Goal: Task Accomplishment & Management: Use online tool/utility

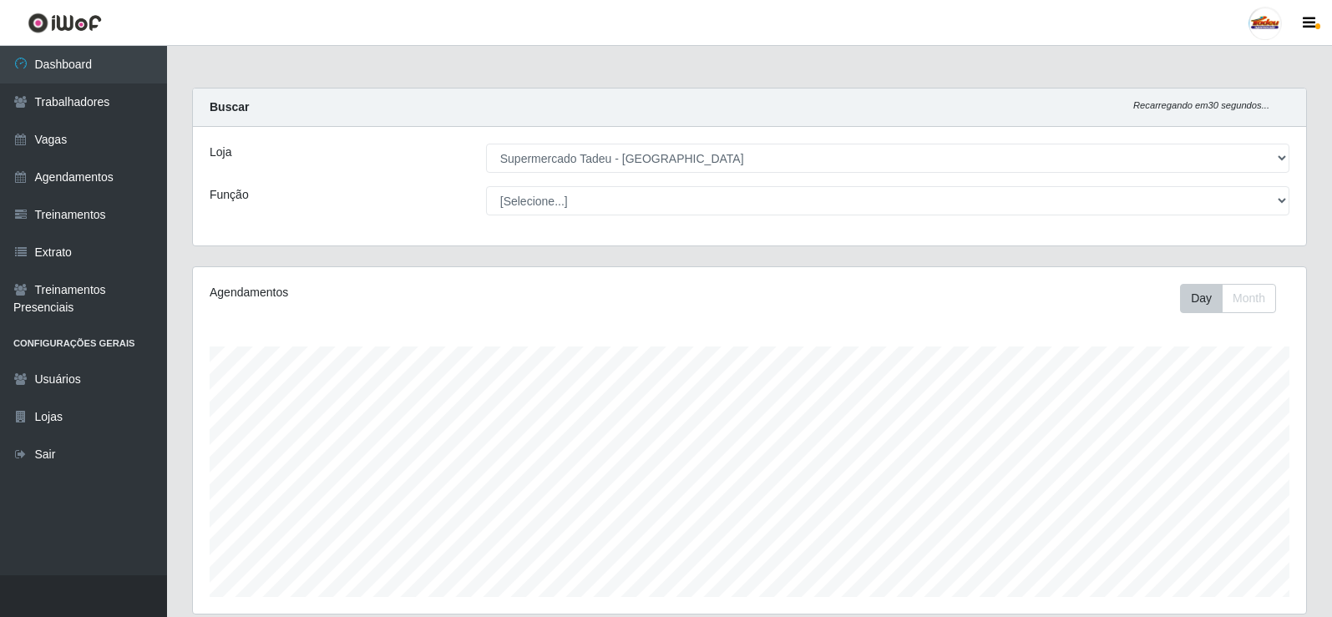
select select "195"
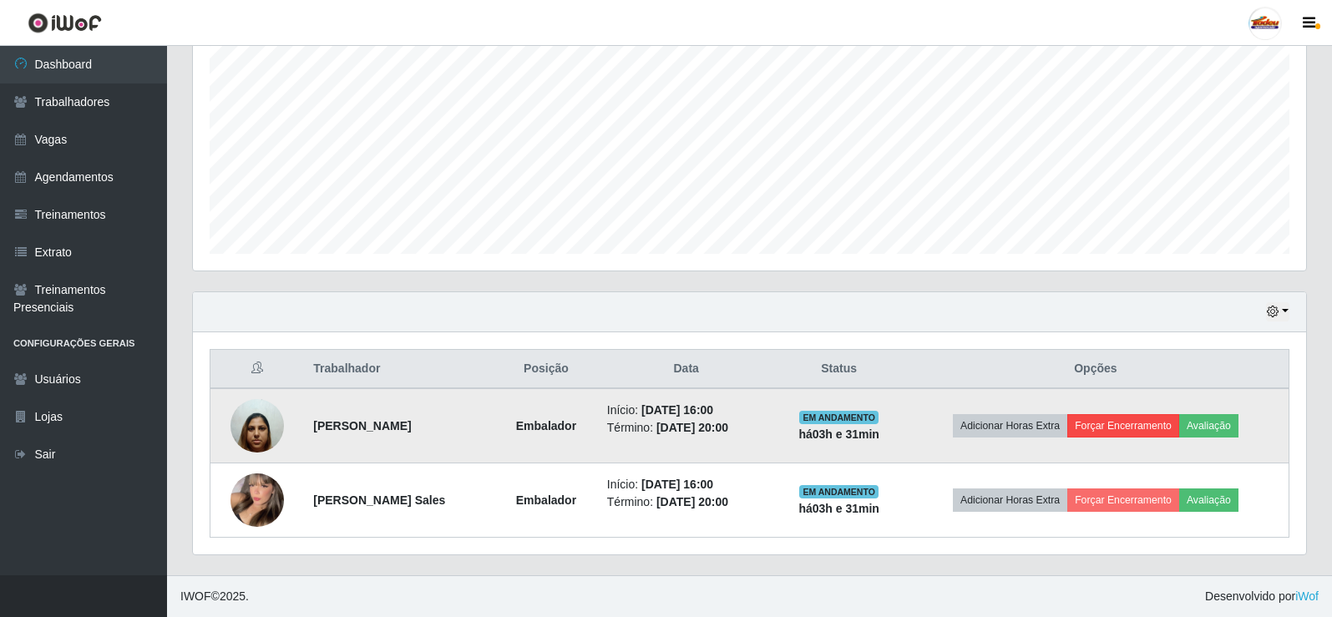
scroll to position [347, 1113]
click at [1117, 426] on button "Forçar Encerramento" at bounding box center [1123, 425] width 112 height 23
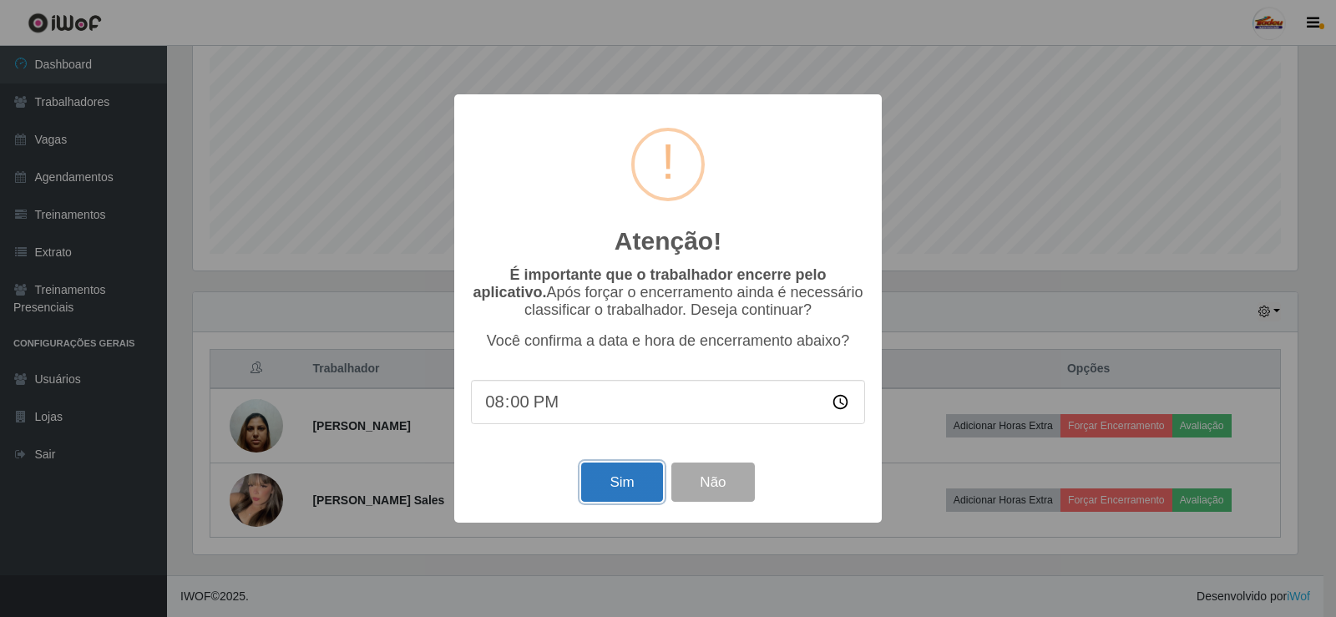
click at [625, 491] on button "Sim" at bounding box center [621, 482] width 81 height 39
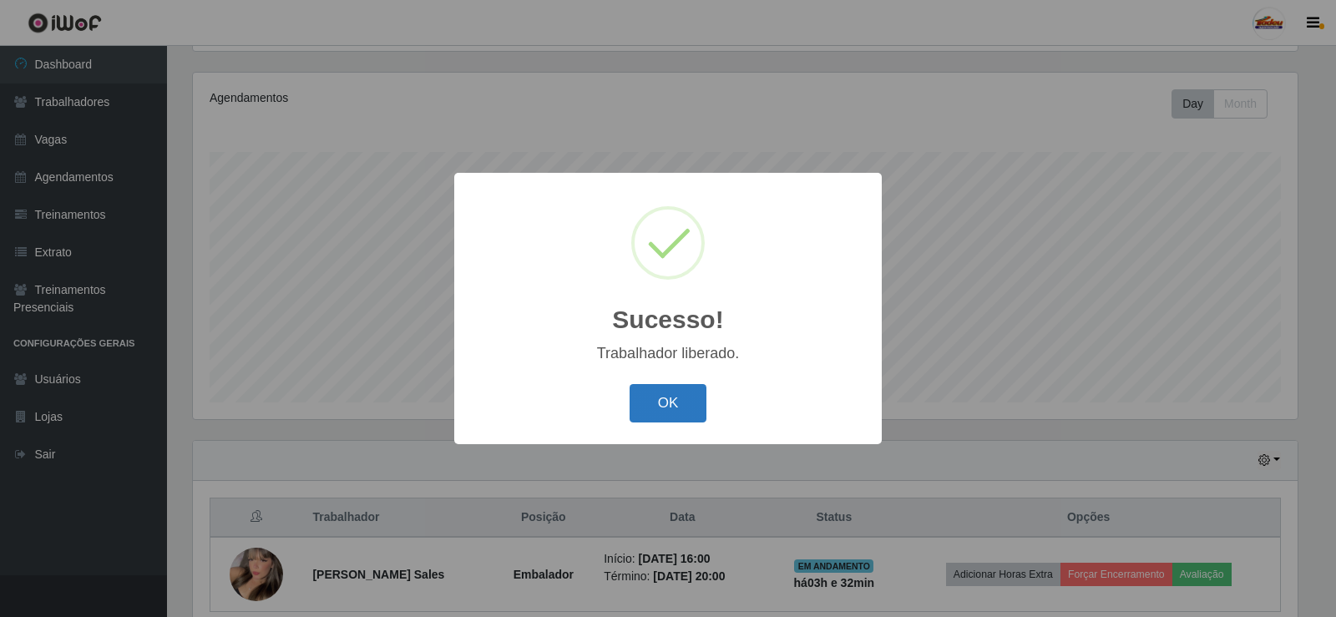
click at [663, 402] on button "OK" at bounding box center [669, 403] width 78 height 39
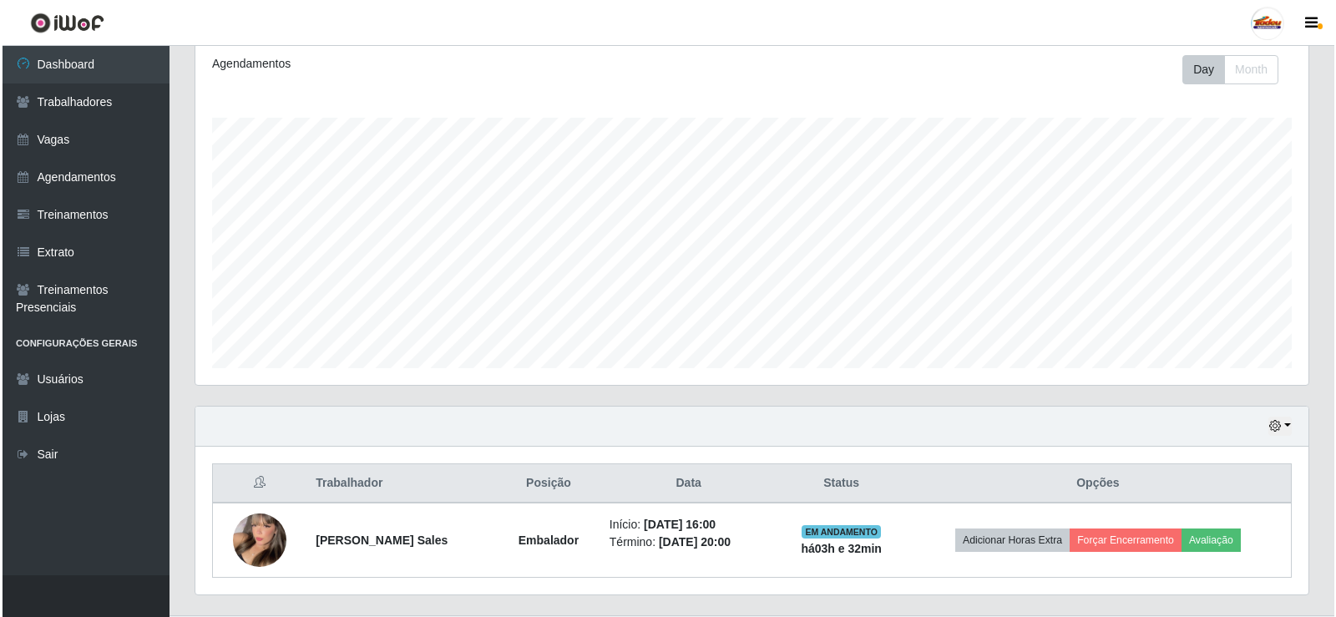
scroll to position [269, 0]
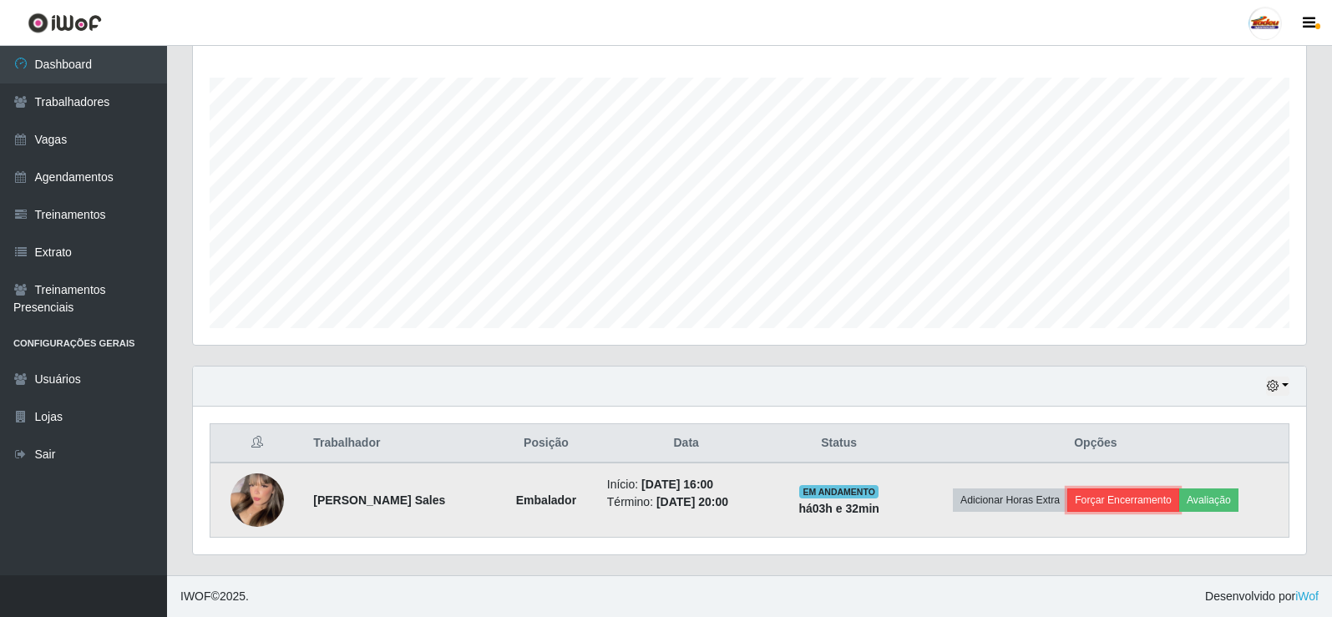
click at [1148, 494] on button "Forçar Encerramento" at bounding box center [1123, 500] width 112 height 23
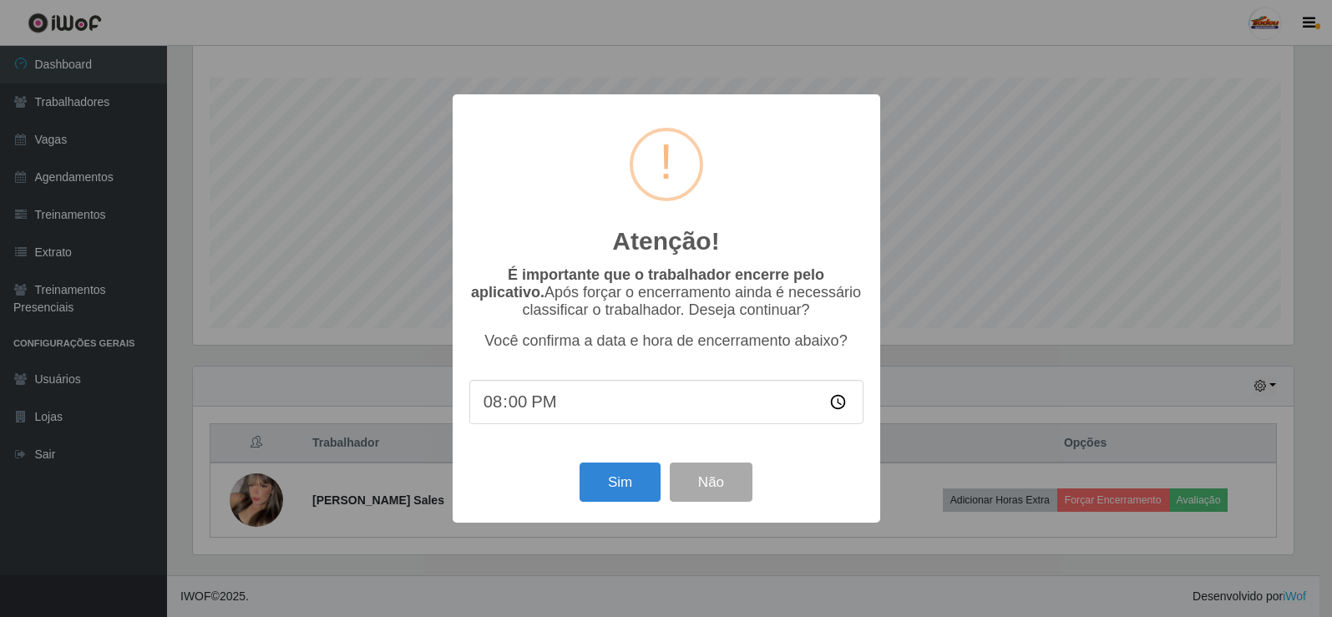
scroll to position [347, 1105]
click at [634, 476] on button "Sim" at bounding box center [621, 482] width 81 height 39
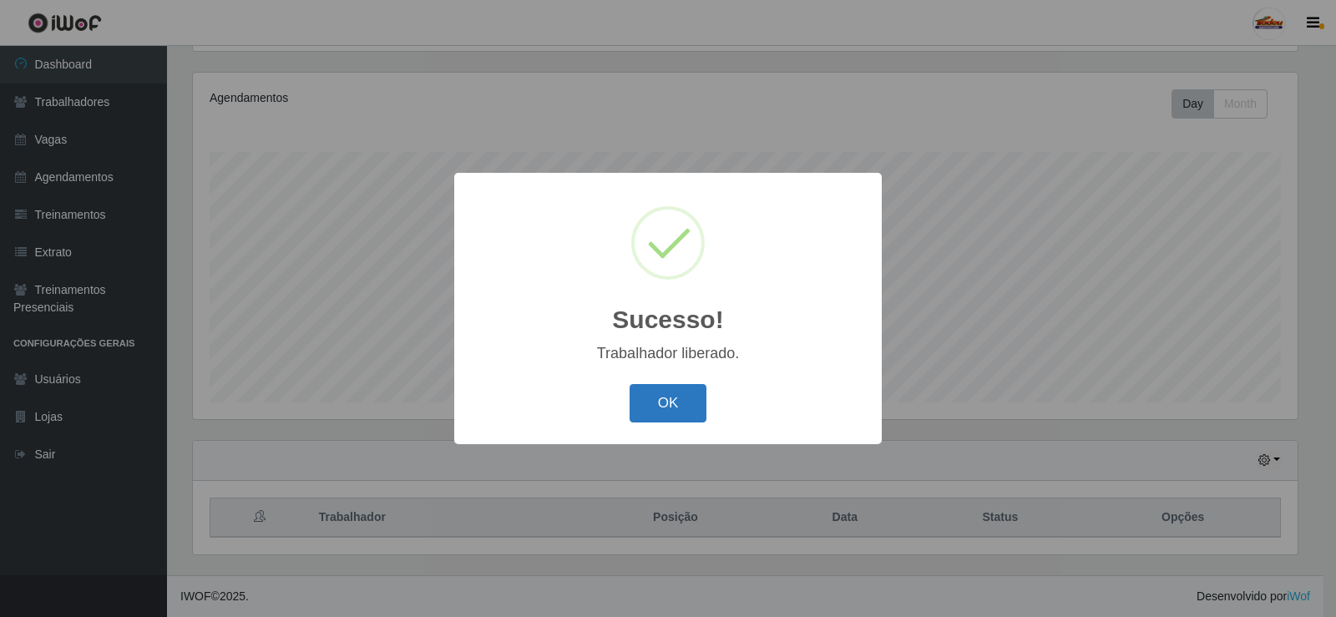
click at [696, 406] on button "OK" at bounding box center [669, 403] width 78 height 39
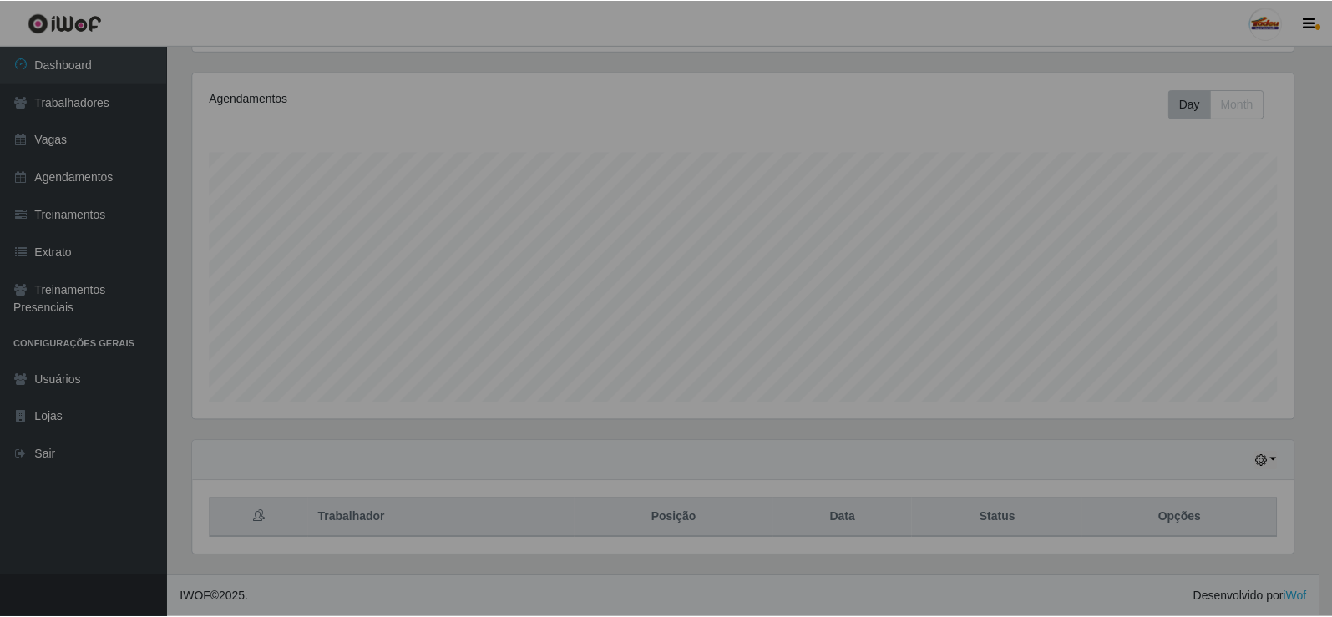
scroll to position [347, 1113]
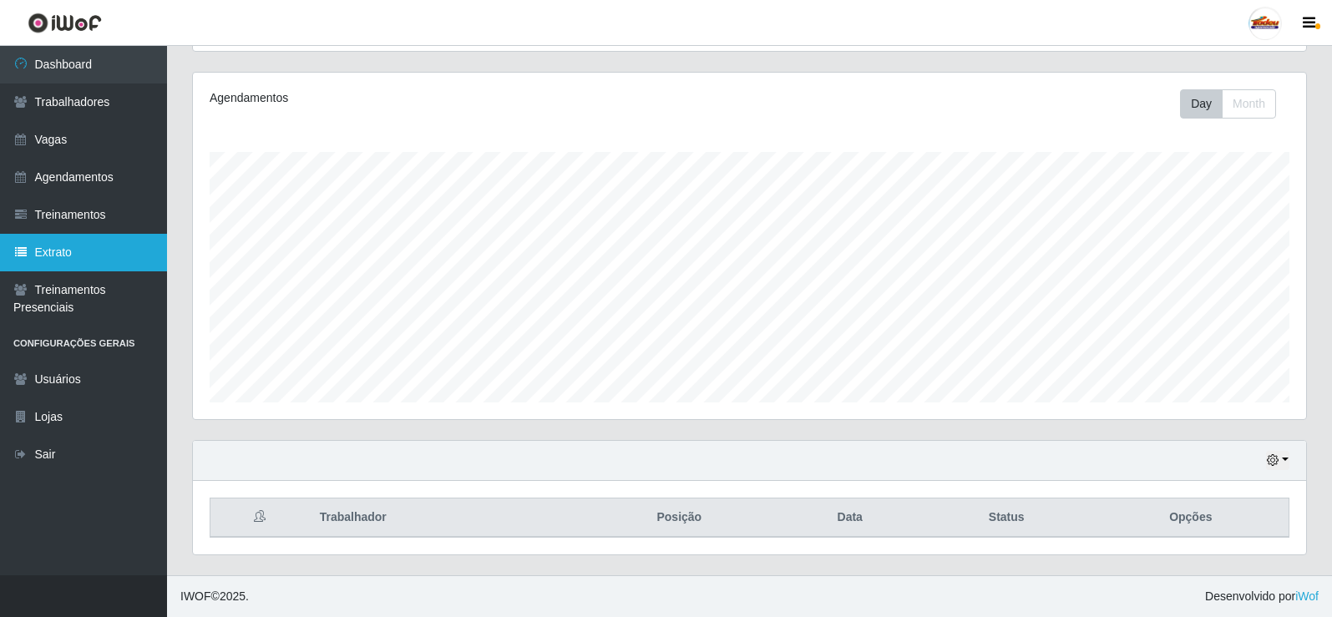
click at [43, 245] on link "Extrato" at bounding box center [83, 253] width 167 height 38
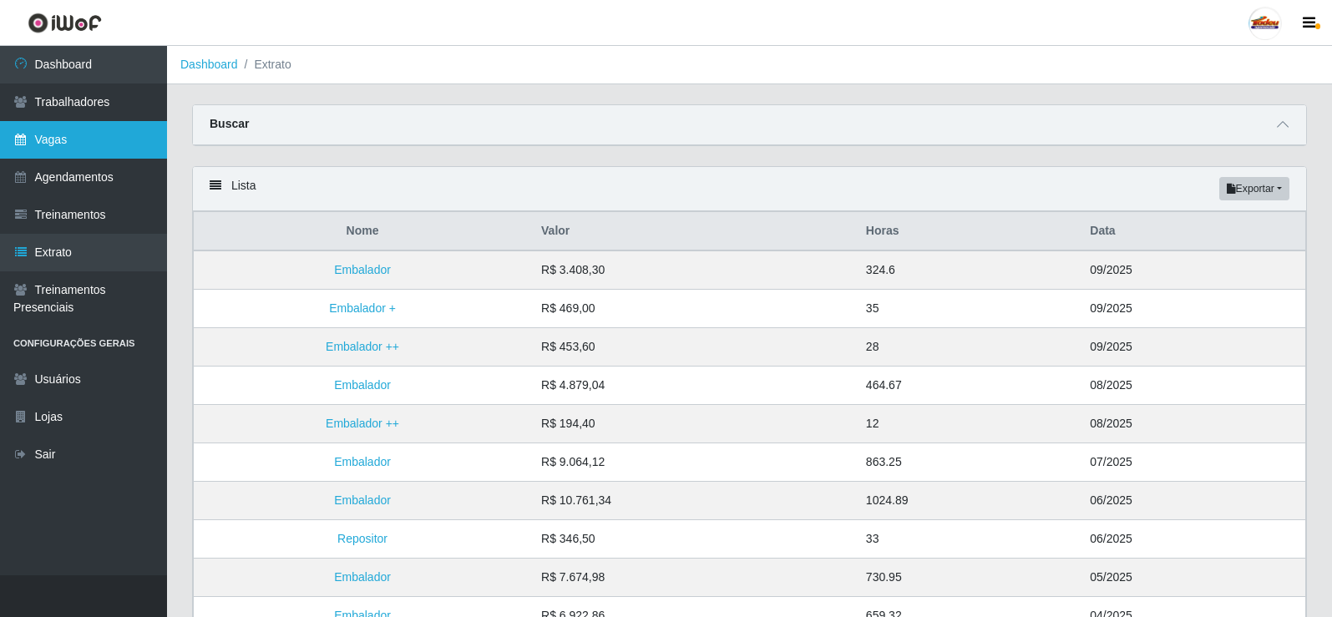
click at [71, 150] on link "Vagas" at bounding box center [83, 140] width 167 height 38
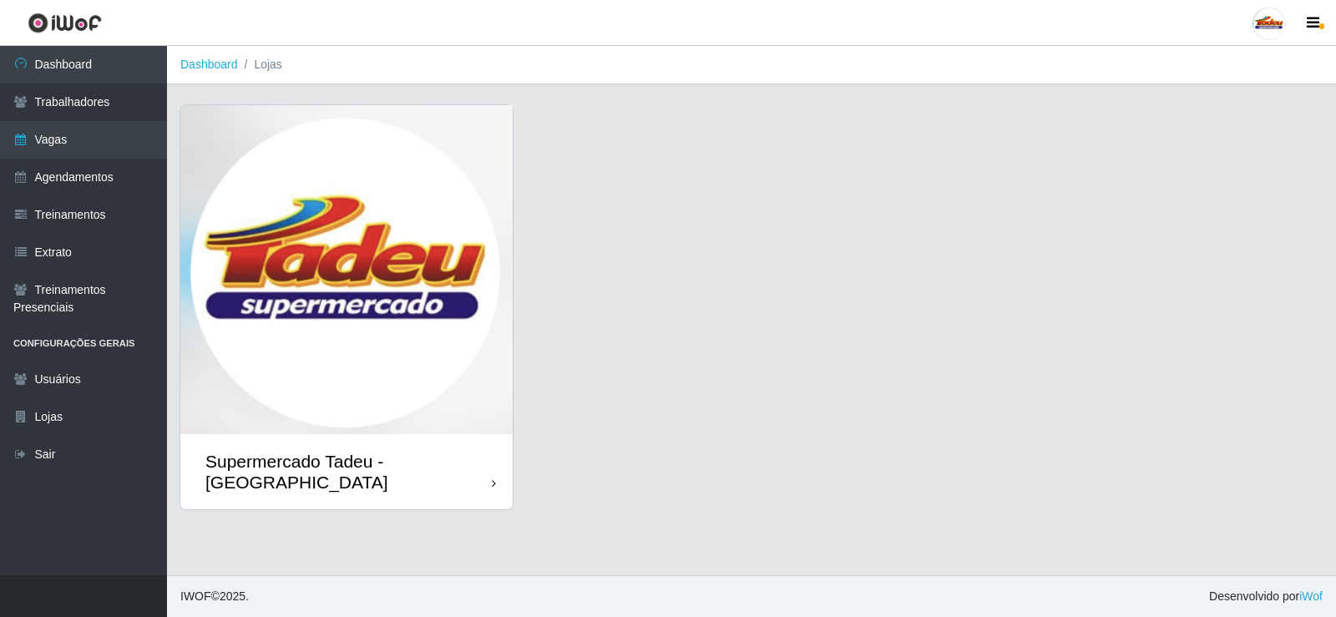
click at [374, 246] on img at bounding box center [346, 269] width 332 height 329
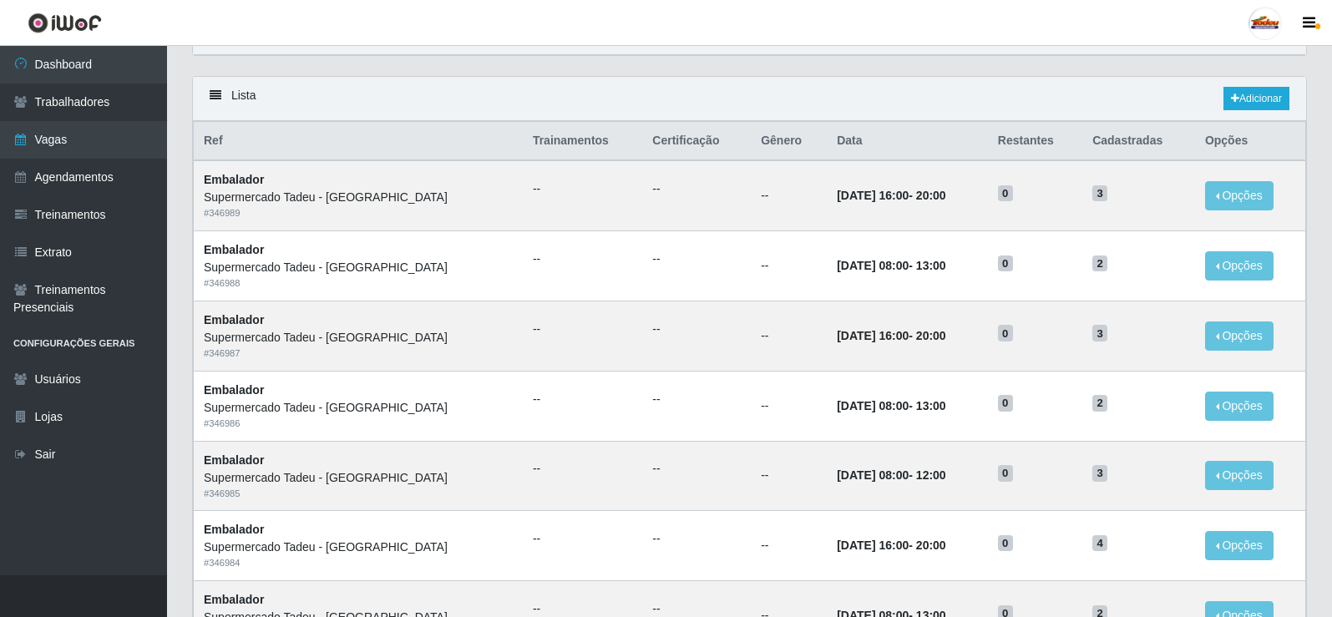
scroll to position [84, 0]
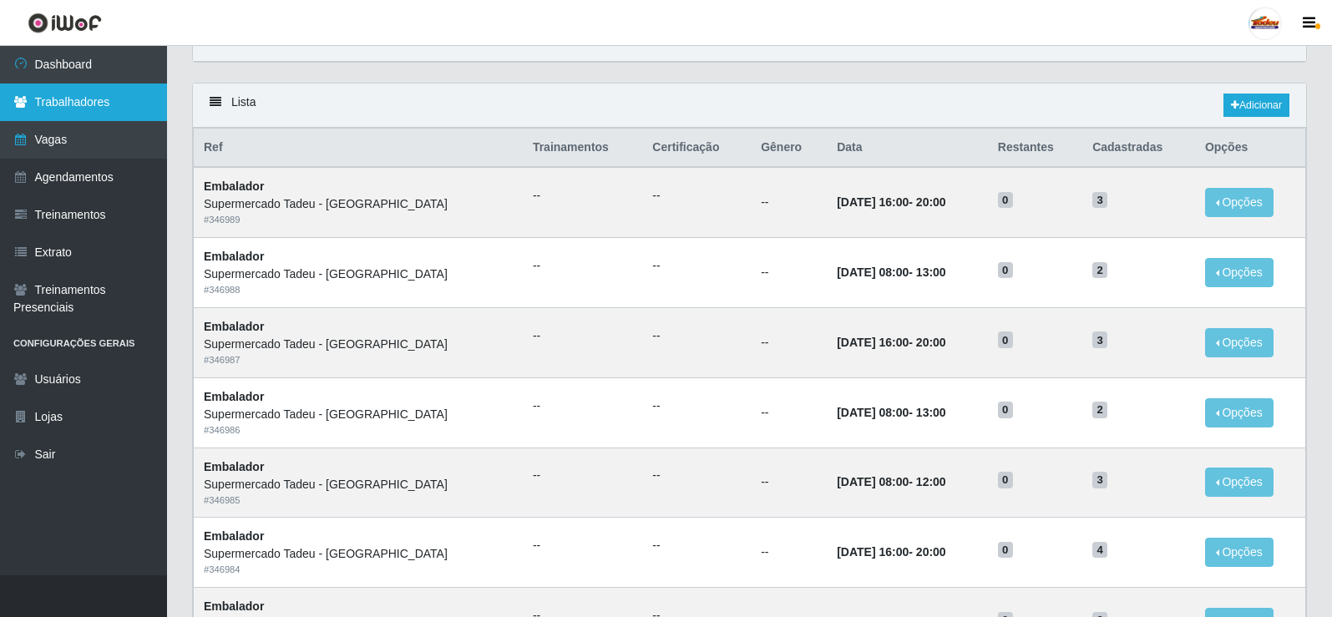
click at [74, 108] on link "Trabalhadores" at bounding box center [83, 103] width 167 height 38
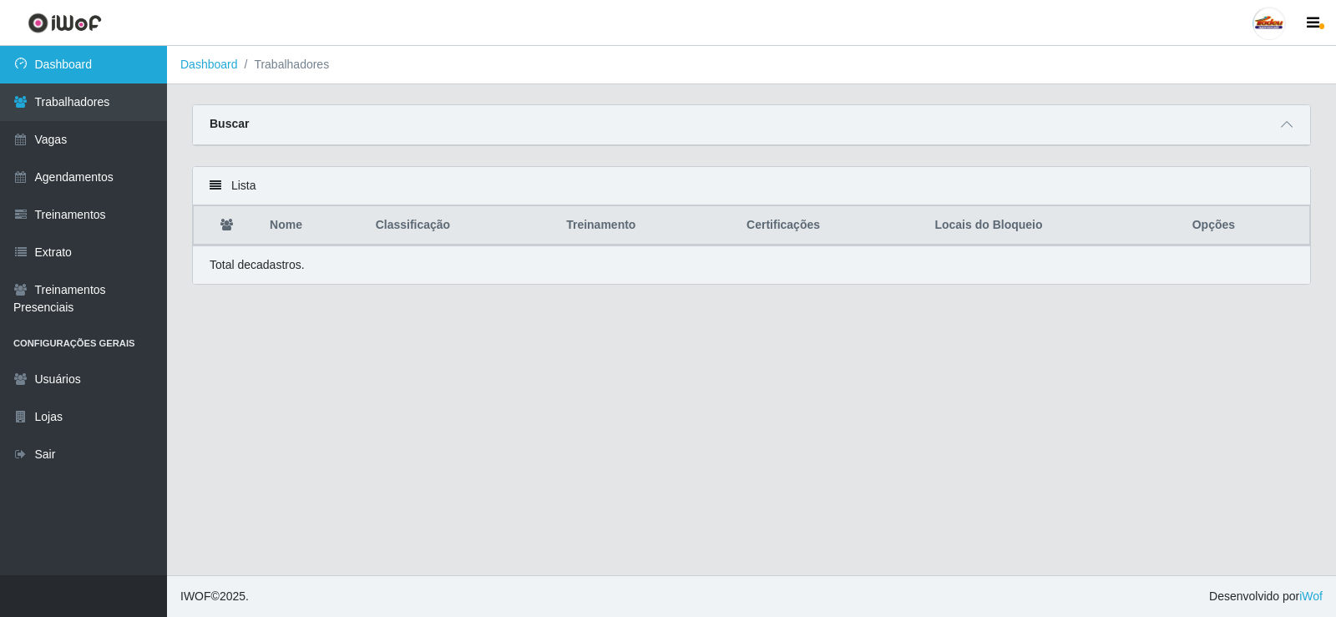
click at [99, 76] on link "Dashboard" at bounding box center [83, 65] width 167 height 38
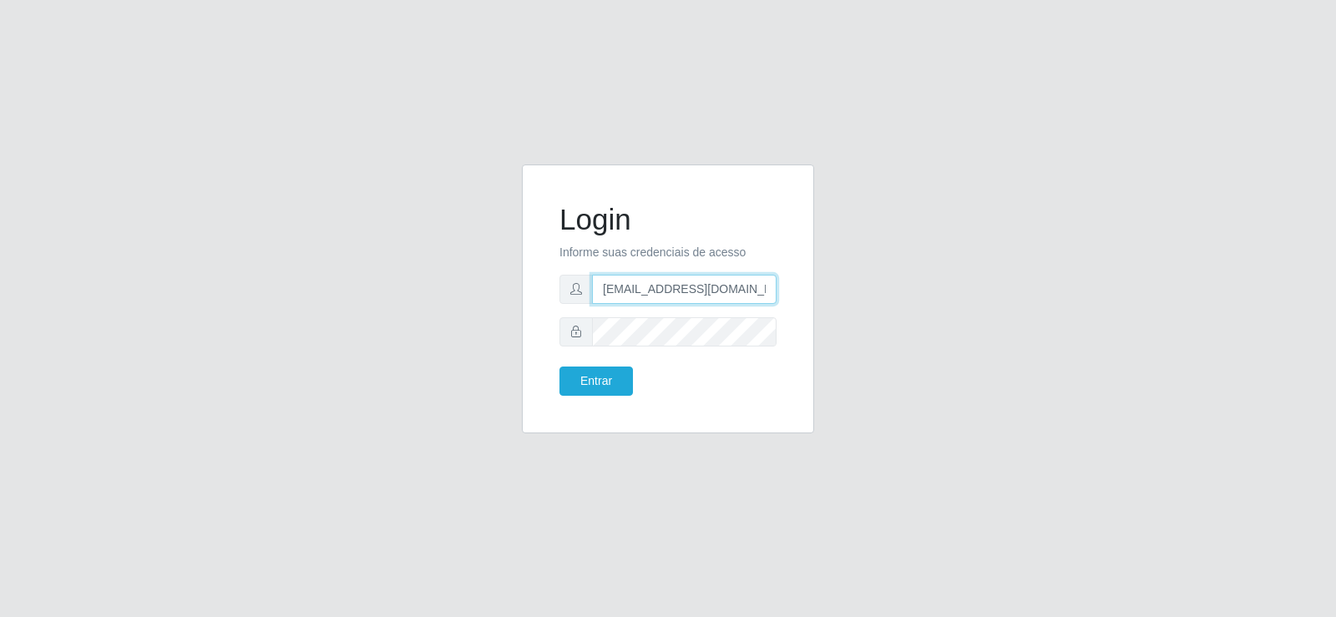
click at [351, 337] on div "Login Informe suas credenciais de acesso denisepaulacavalcante@gmail.com Entrar" at bounding box center [668, 309] width 952 height 289
type input "te@gmail.com"
drag, startPoint x: 392, startPoint y: 286, endPoint x: 368, endPoint y: 287, distance: 23.4
click at [362, 286] on div "Login Informe suas credenciais de acesso te@gmail.com Entrar" at bounding box center [668, 309] width 952 height 289
click at [508, 320] on div "Login Informe suas credenciais de acesso te@gmail.com Entrar" at bounding box center [668, 309] width 952 height 289
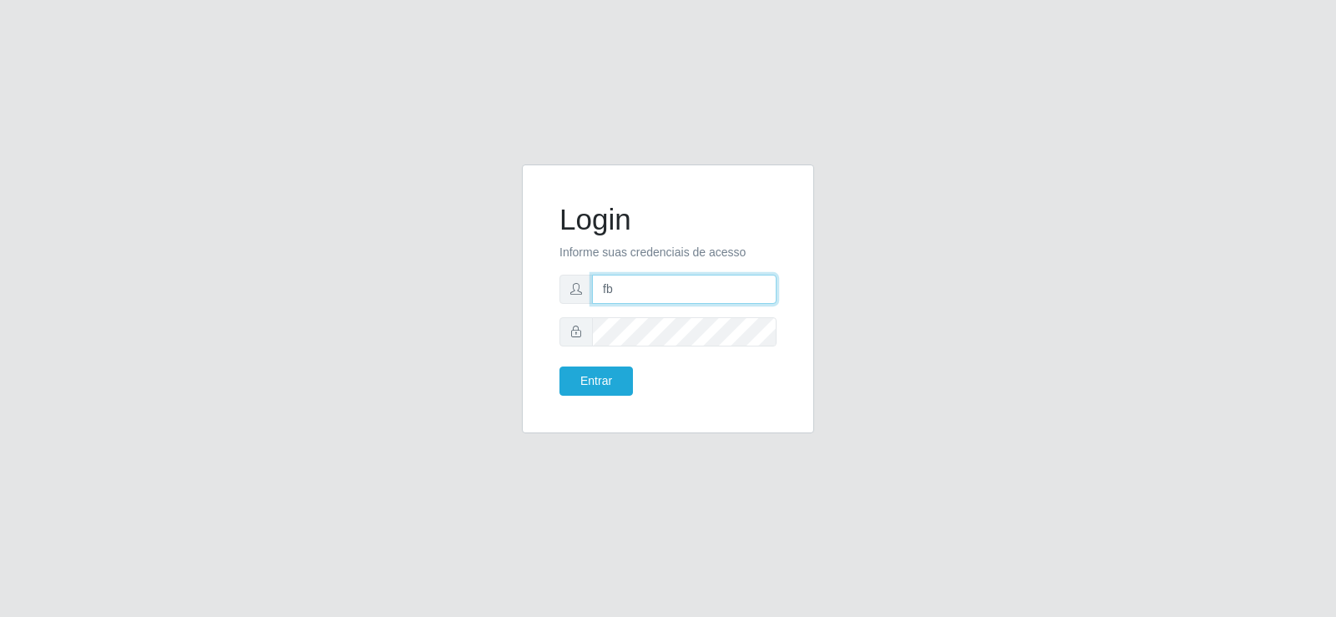
type input "Fbarros224@gmail.com"
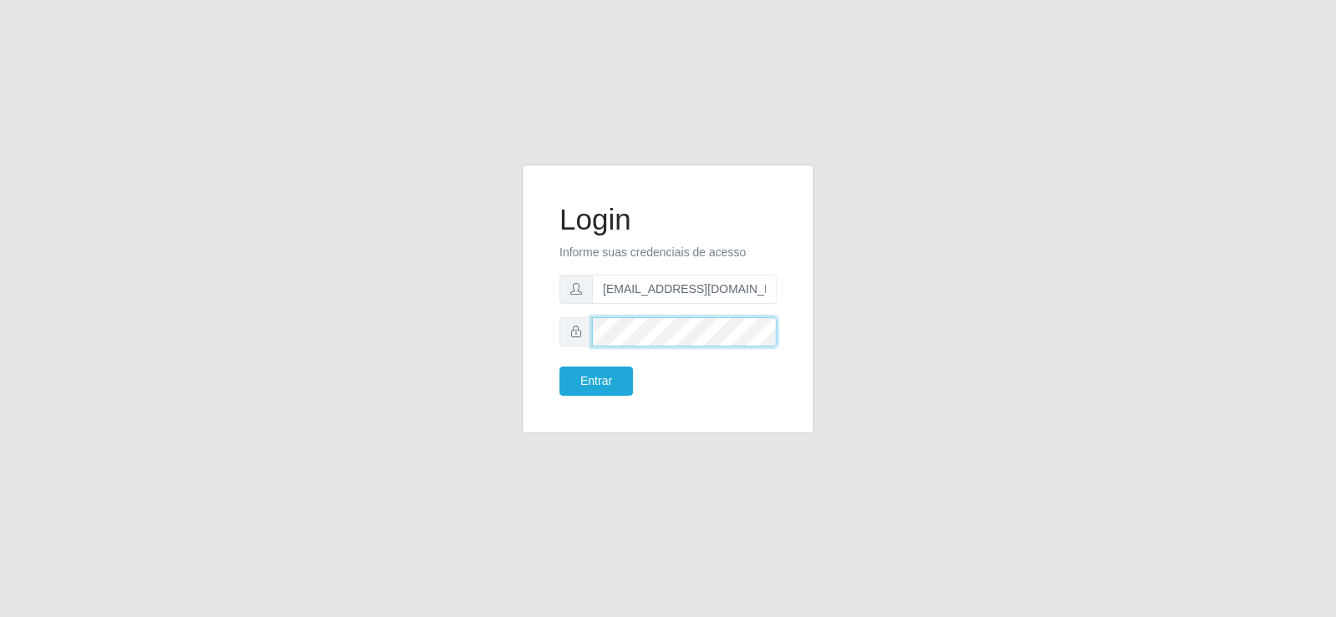
click at [499, 332] on div "Login Informe suas credenciais de acesso Fbarros224@gmail.com Entrar" at bounding box center [668, 309] width 952 height 289
click at [577, 372] on button "Entrar" at bounding box center [595, 381] width 73 height 29
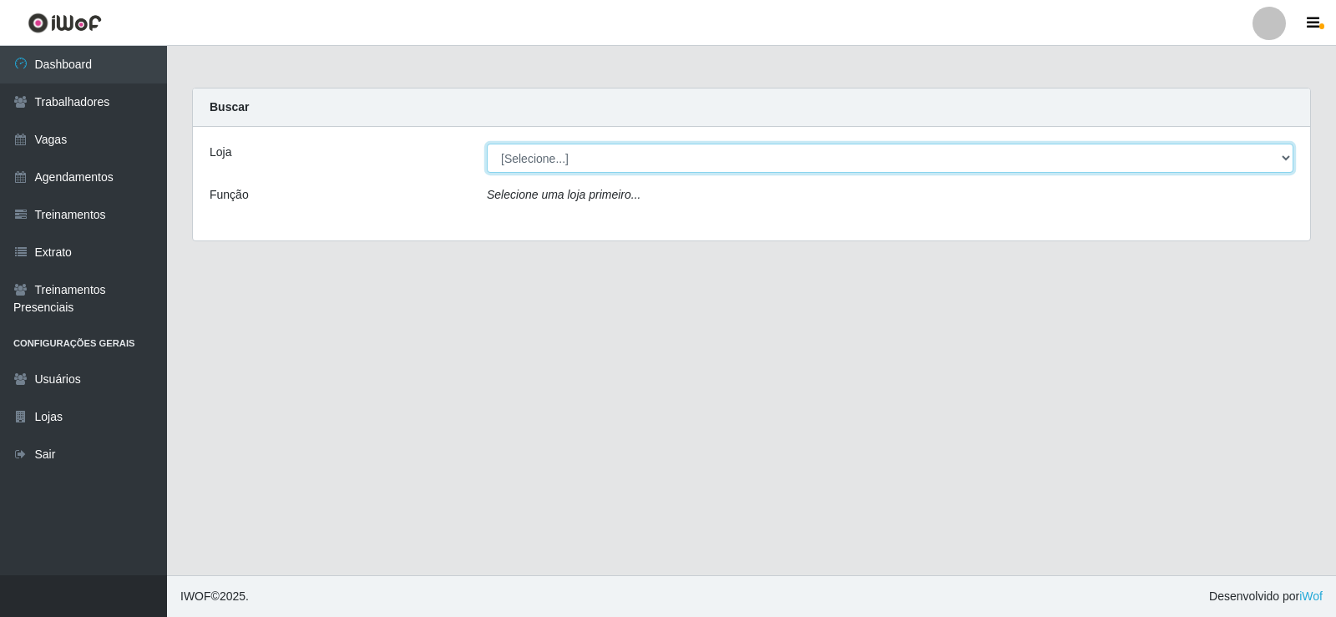
drag, startPoint x: 576, startPoint y: 155, endPoint x: 576, endPoint y: 171, distance: 15.9
click at [576, 155] on select "[Selecione...] Supermercado Tadeu - Lagoa Seca" at bounding box center [890, 158] width 807 height 29
select select "195"
click at [487, 144] on select "[Selecione...] Supermercado Tadeu - Lagoa Seca" at bounding box center [890, 158] width 807 height 29
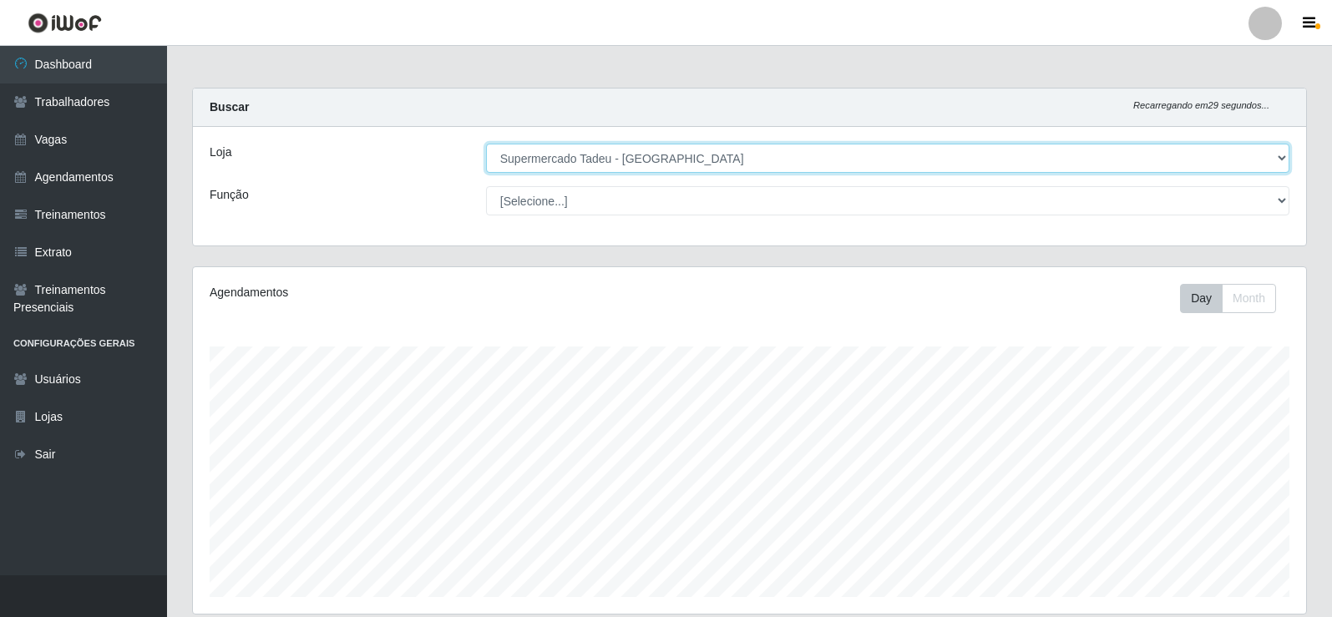
scroll to position [195, 0]
